Goal: Check status: Check status

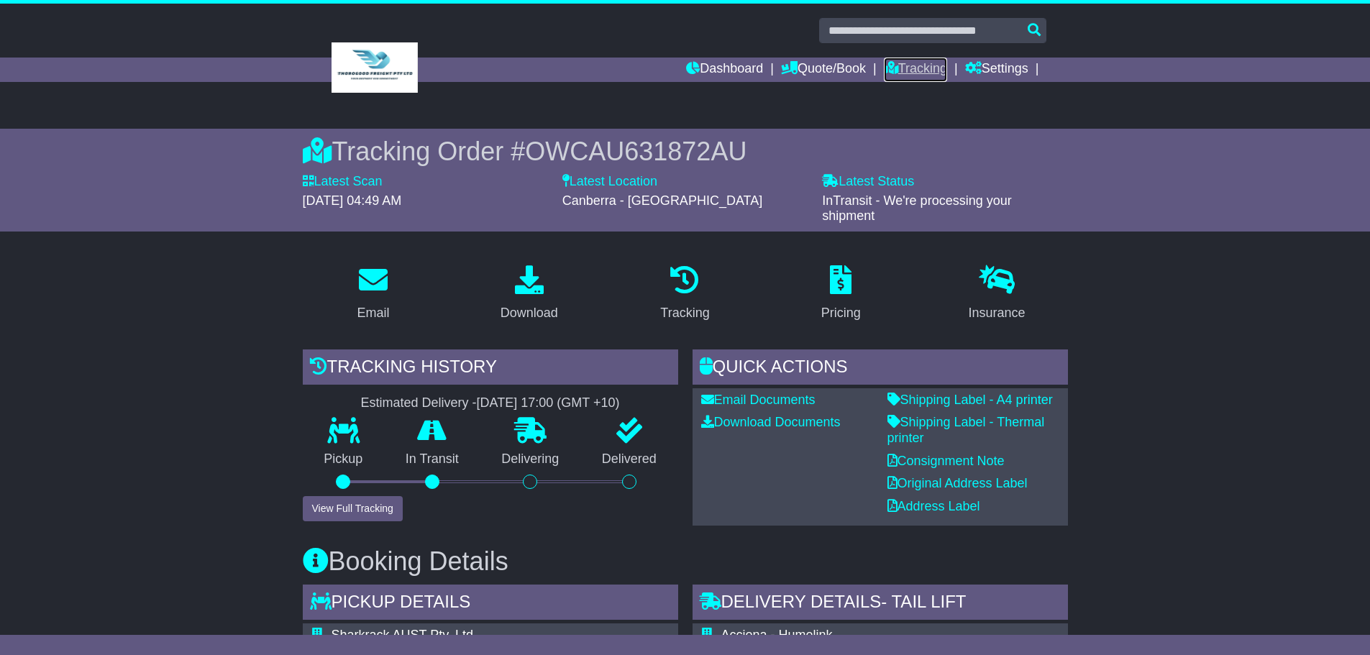
click at [915, 74] on link "Tracking" at bounding box center [915, 70] width 63 height 24
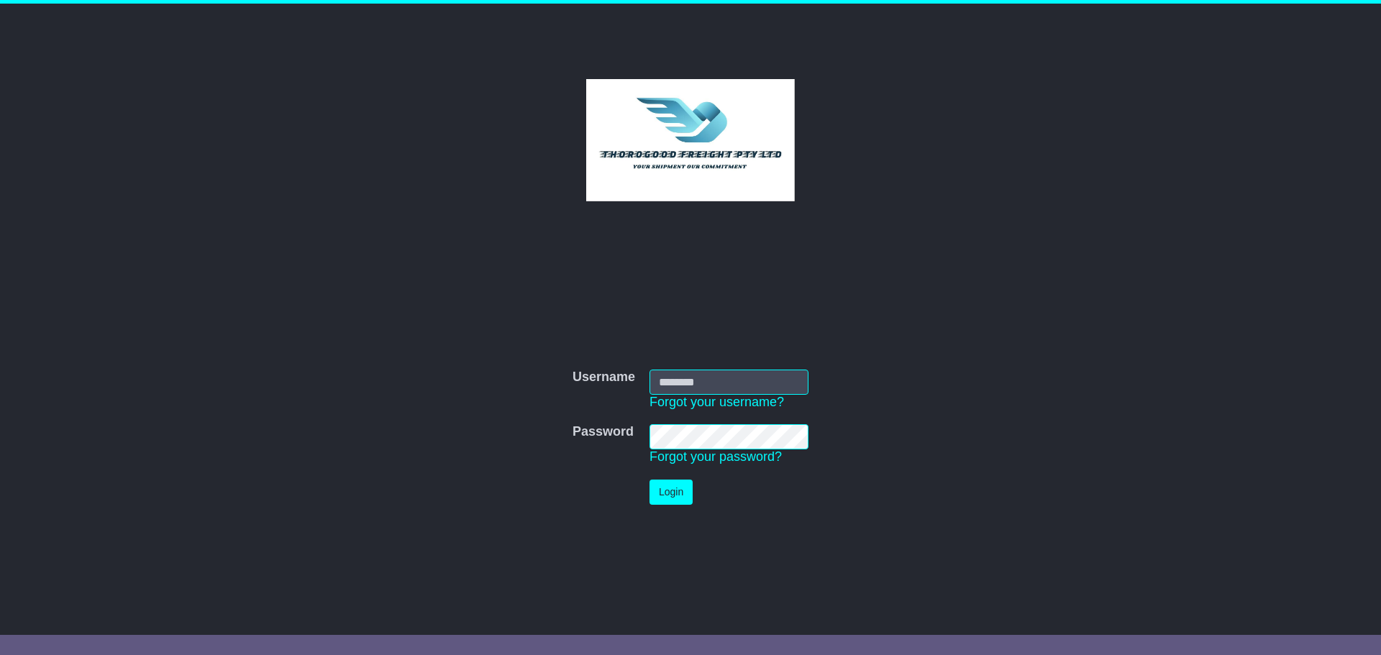
type input "*********"
click at [672, 494] on button "Login" at bounding box center [670, 492] width 43 height 25
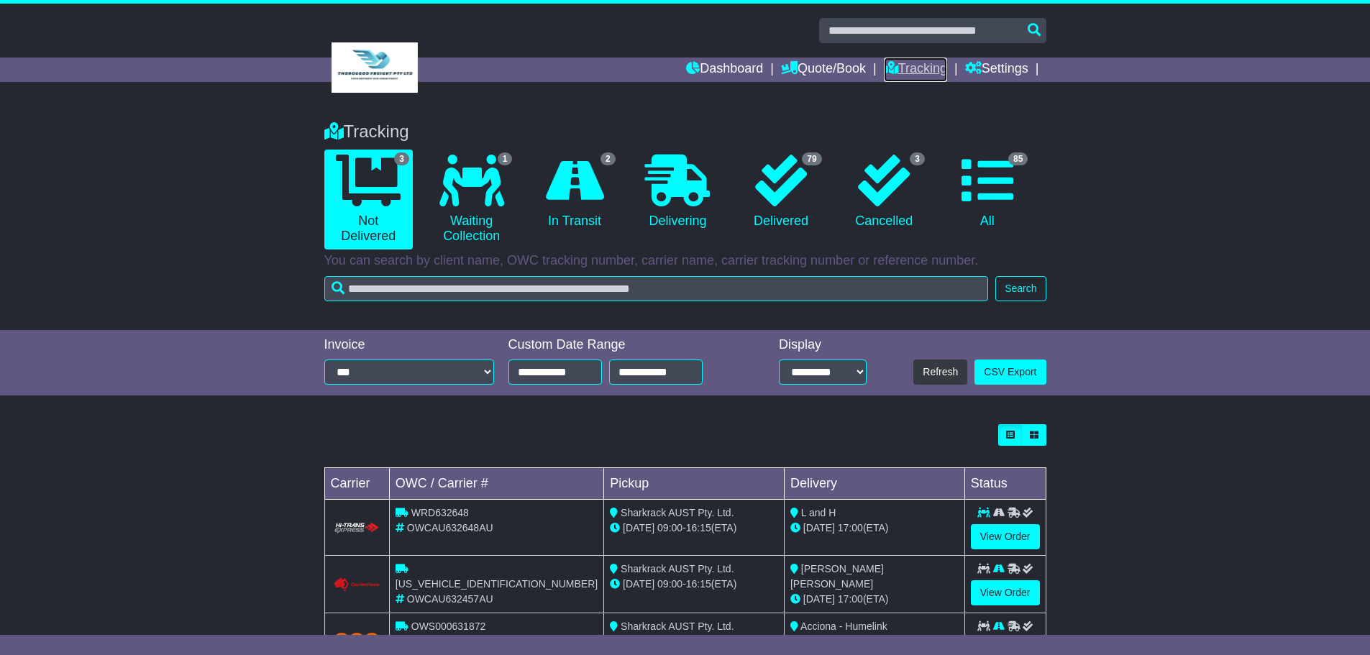
click at [923, 72] on link "Tracking" at bounding box center [915, 70] width 63 height 24
click at [1012, 534] on link "View Order" at bounding box center [1005, 536] width 69 height 25
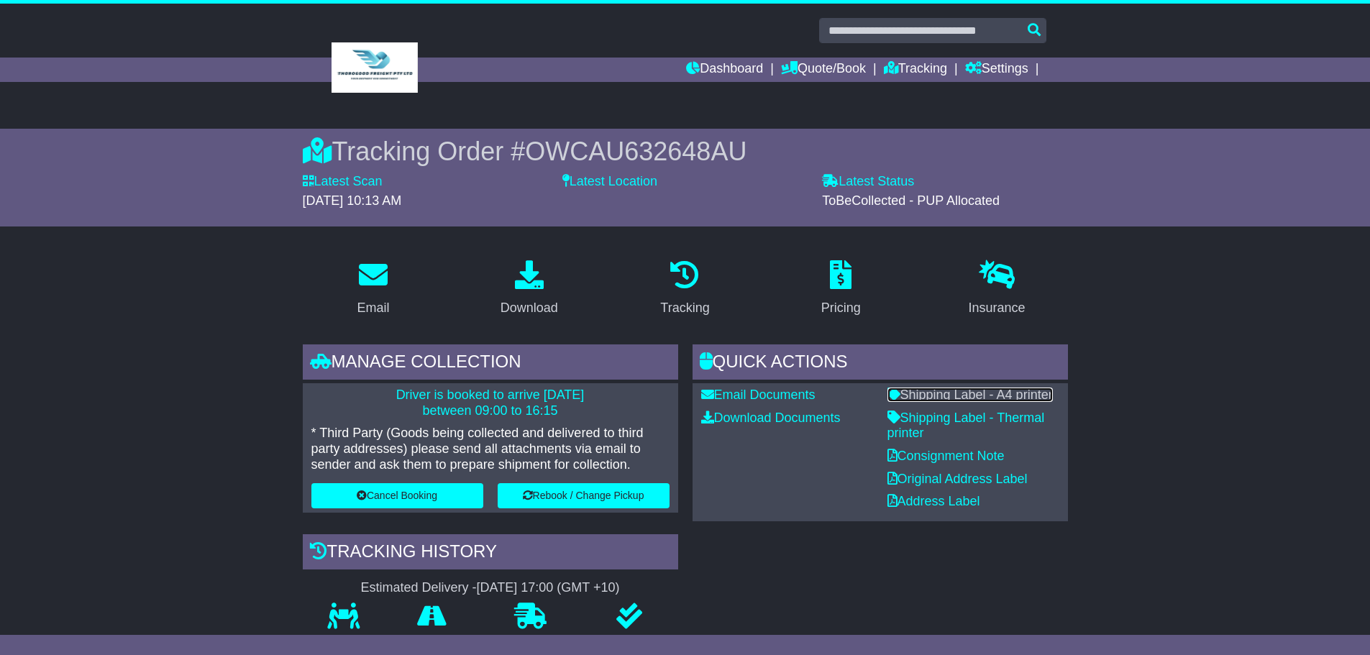
click at [964, 393] on link "Shipping Label - A4 printer" at bounding box center [969, 395] width 165 height 14
